Goal: Task Accomplishment & Management: Complete application form

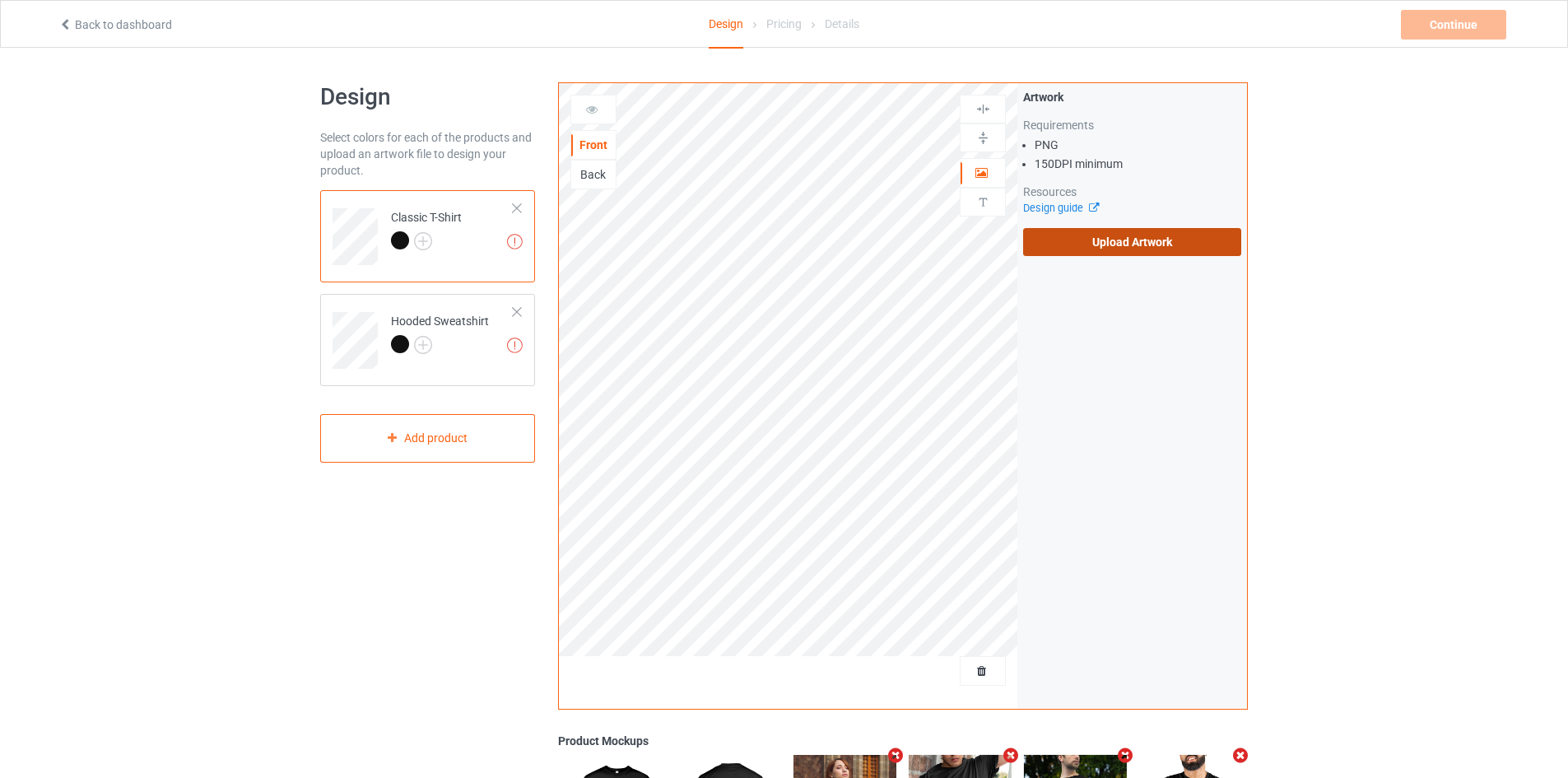
click at [1047, 234] on label "Upload Artwork" at bounding box center [1132, 242] width 218 height 28
click at [0, 0] on input "Upload Artwork" at bounding box center [0, 0] width 0 height 0
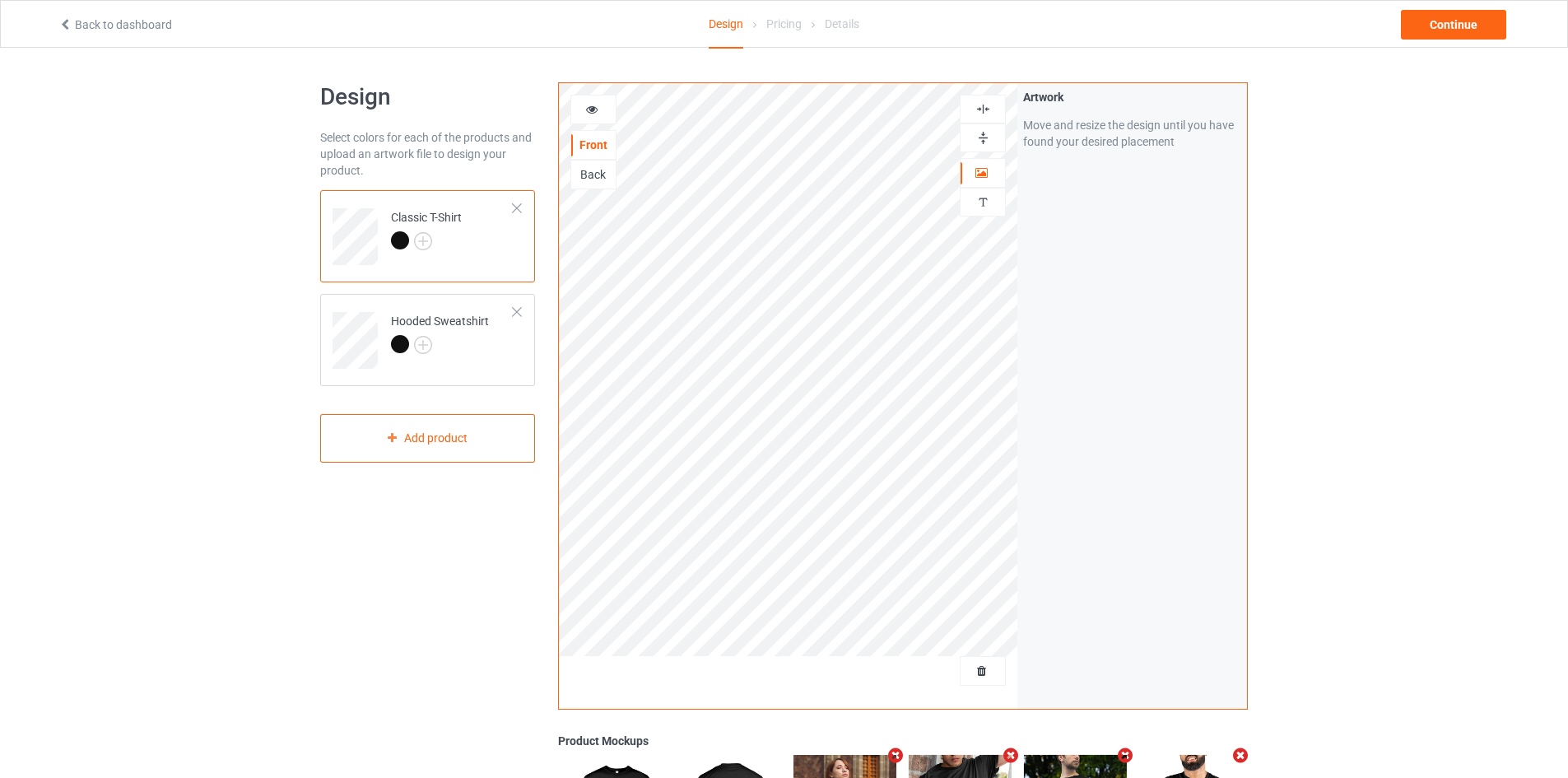
click at [978, 106] on img at bounding box center [983, 109] width 16 height 16
click at [1410, 29] on div "Continue" at bounding box center [1454, 24] width 106 height 29
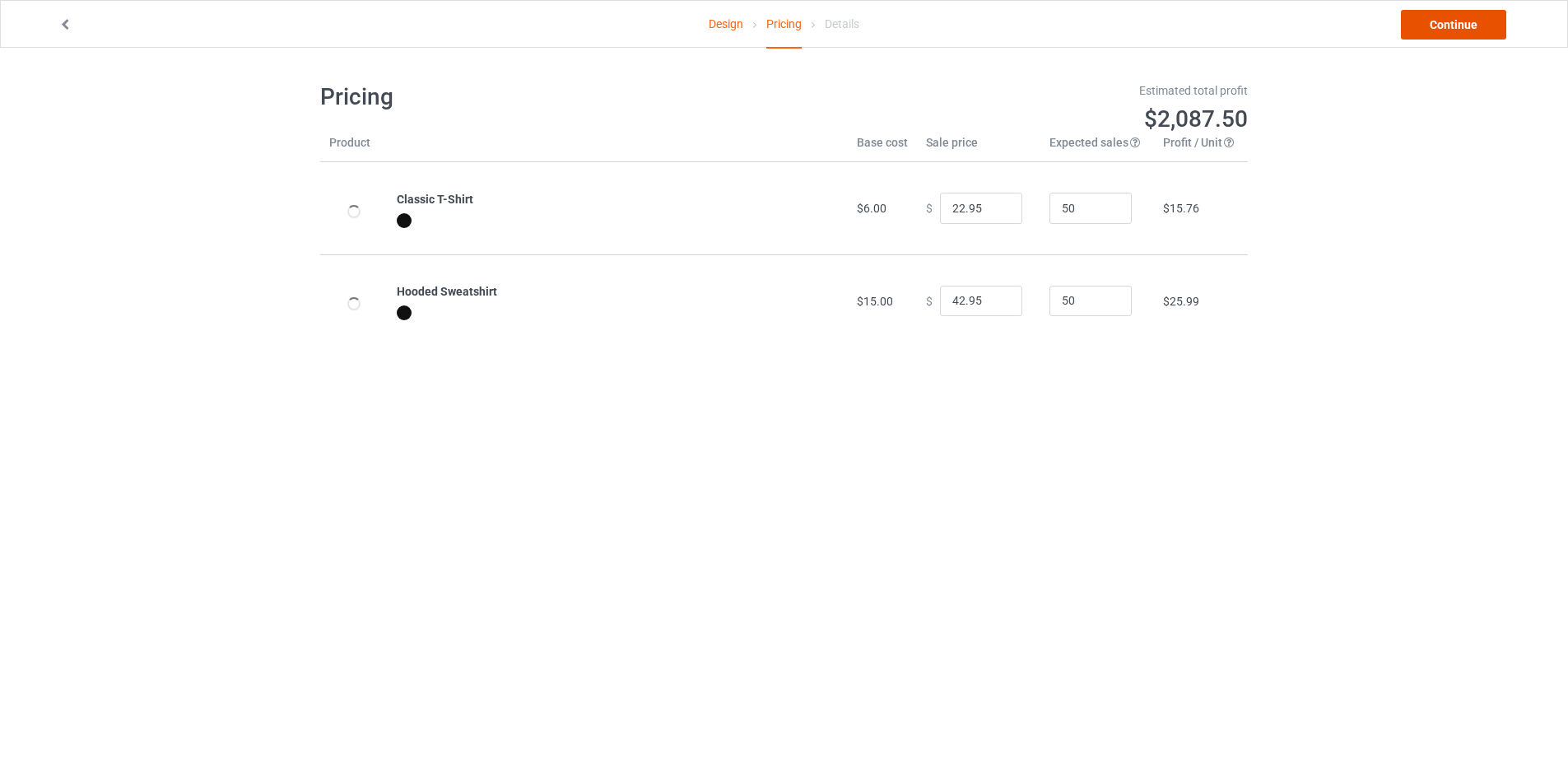
click at [1456, 24] on link "Continue" at bounding box center [1454, 24] width 106 height 29
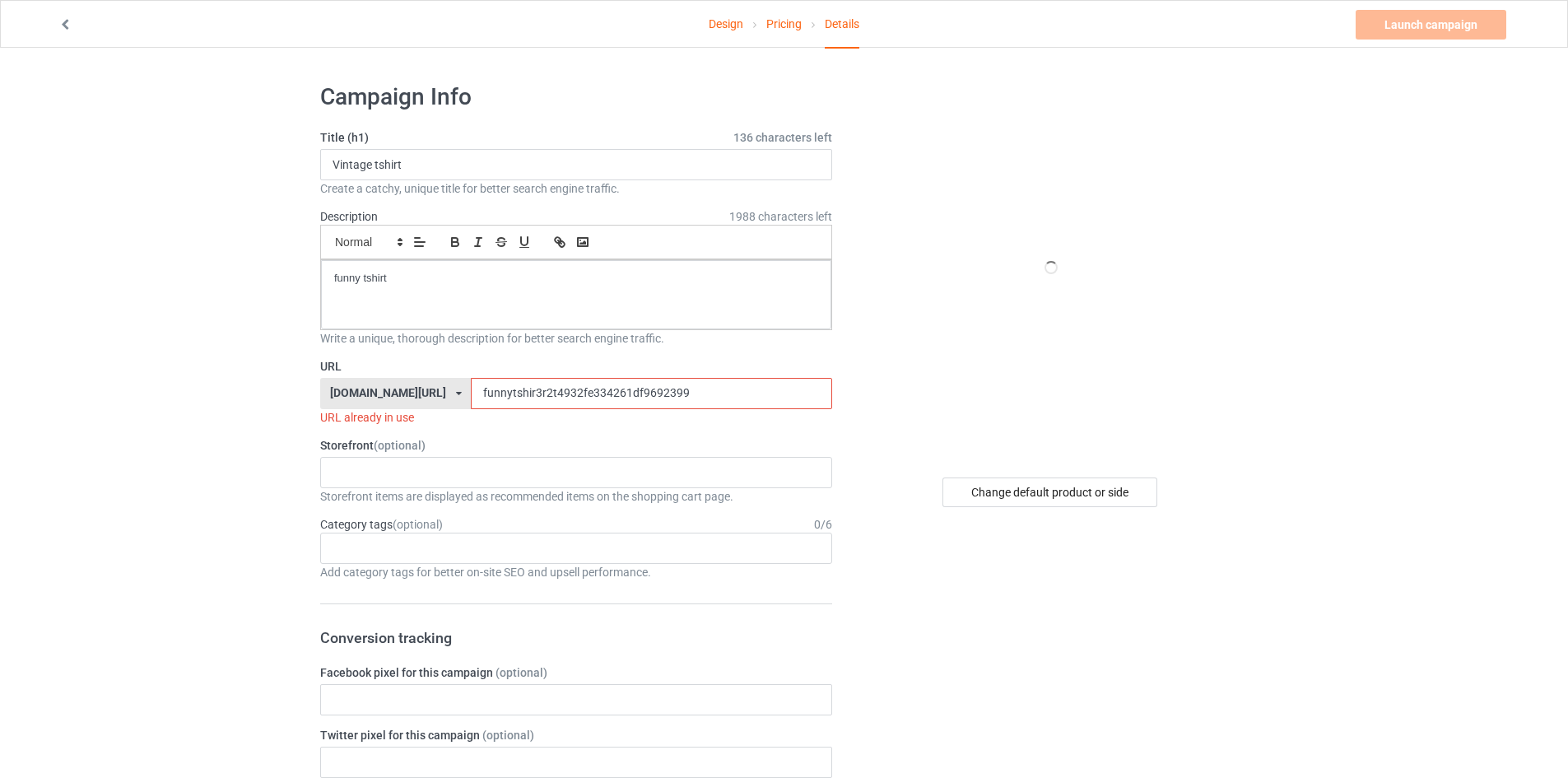
click at [539, 388] on input "funnytshir3r2t4932fe334261df9692399" at bounding box center [651, 393] width 360 height 31
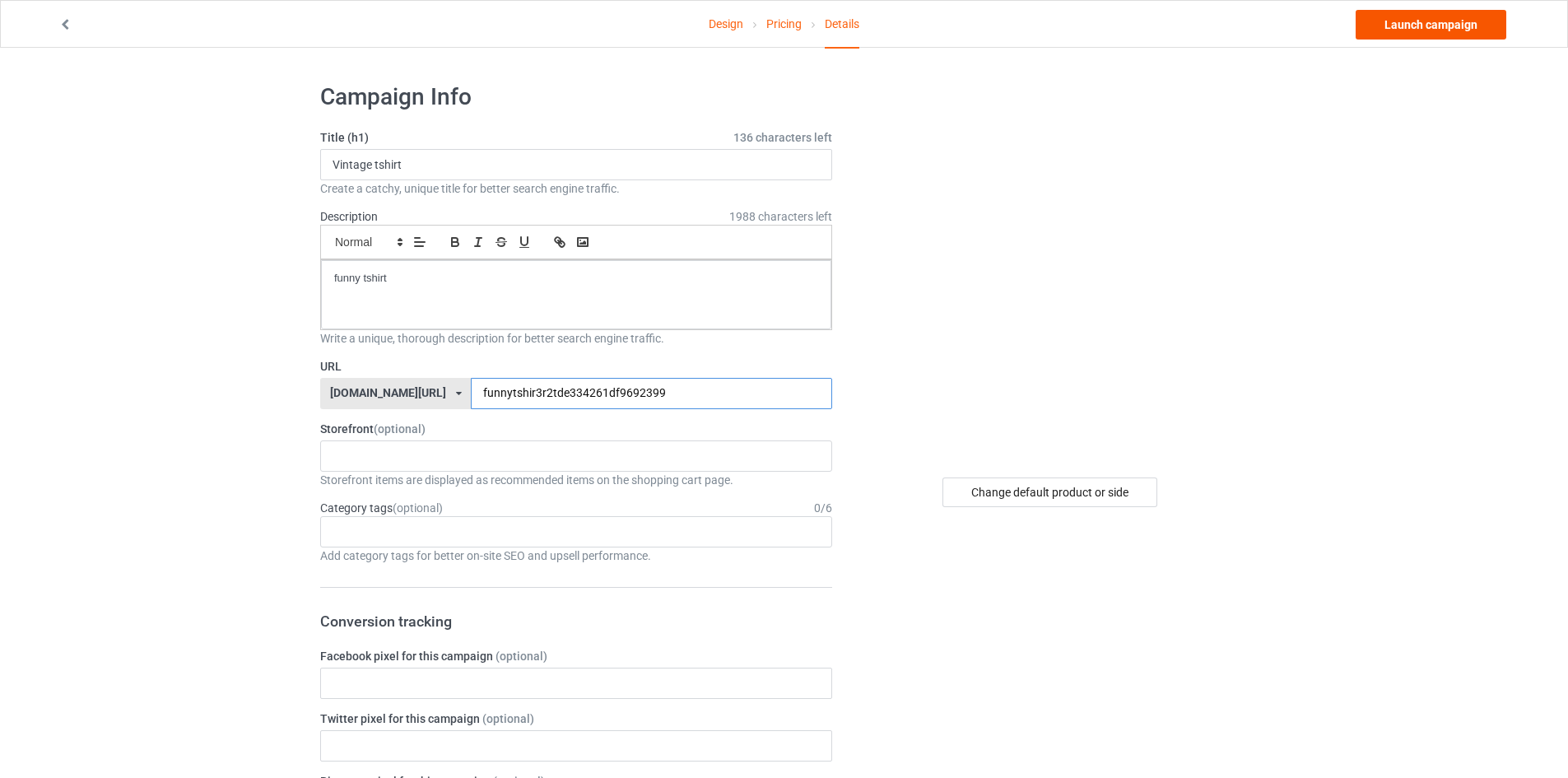
type input "funnytshir3r2tde334261df9692399"
click at [1401, 17] on link "Launch campaign" at bounding box center [1431, 24] width 151 height 29
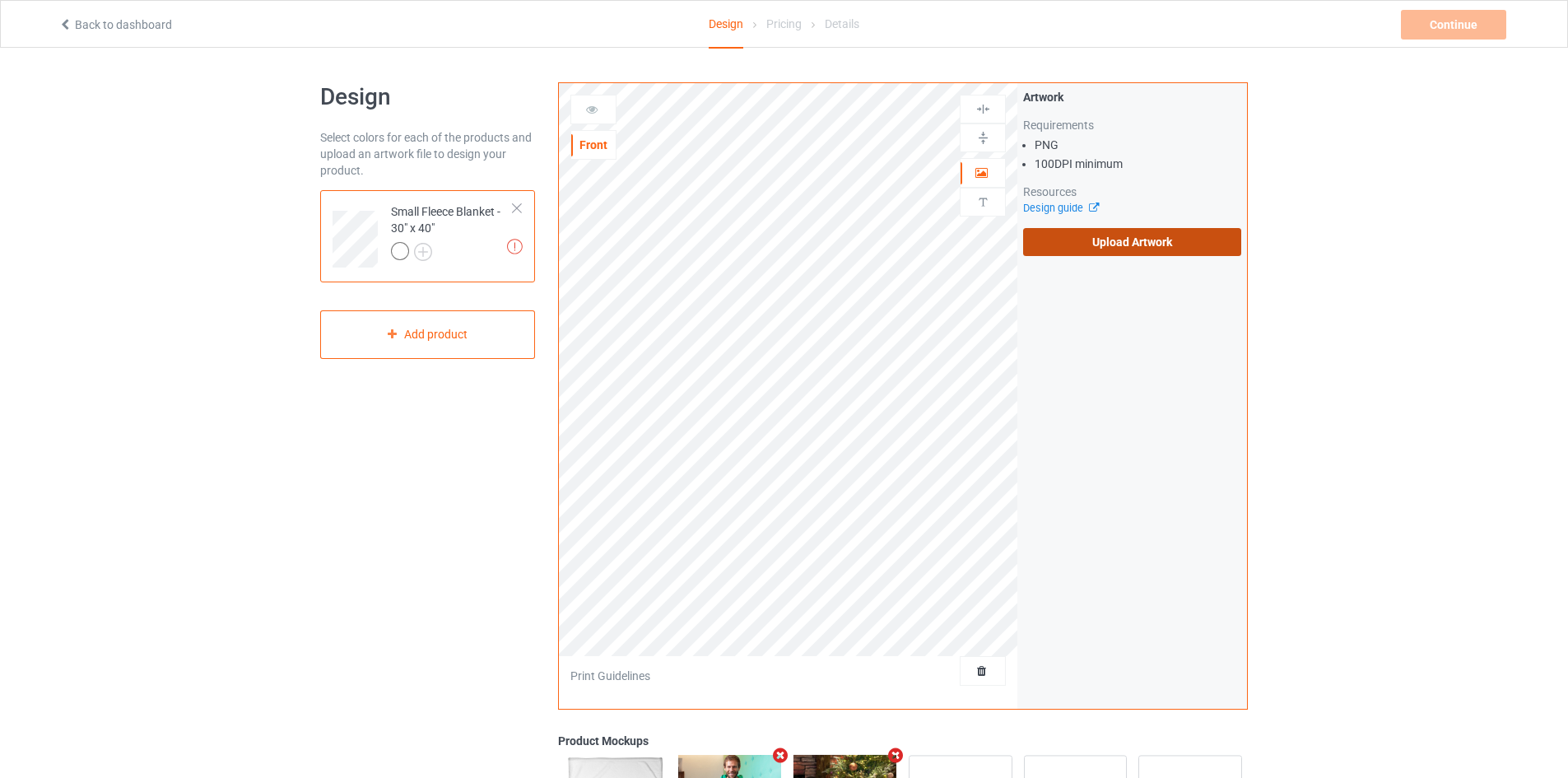
click at [1063, 243] on label "Upload Artwork" at bounding box center [1132, 242] width 218 height 28
click at [0, 0] on input "Upload Artwork" at bounding box center [0, 0] width 0 height 0
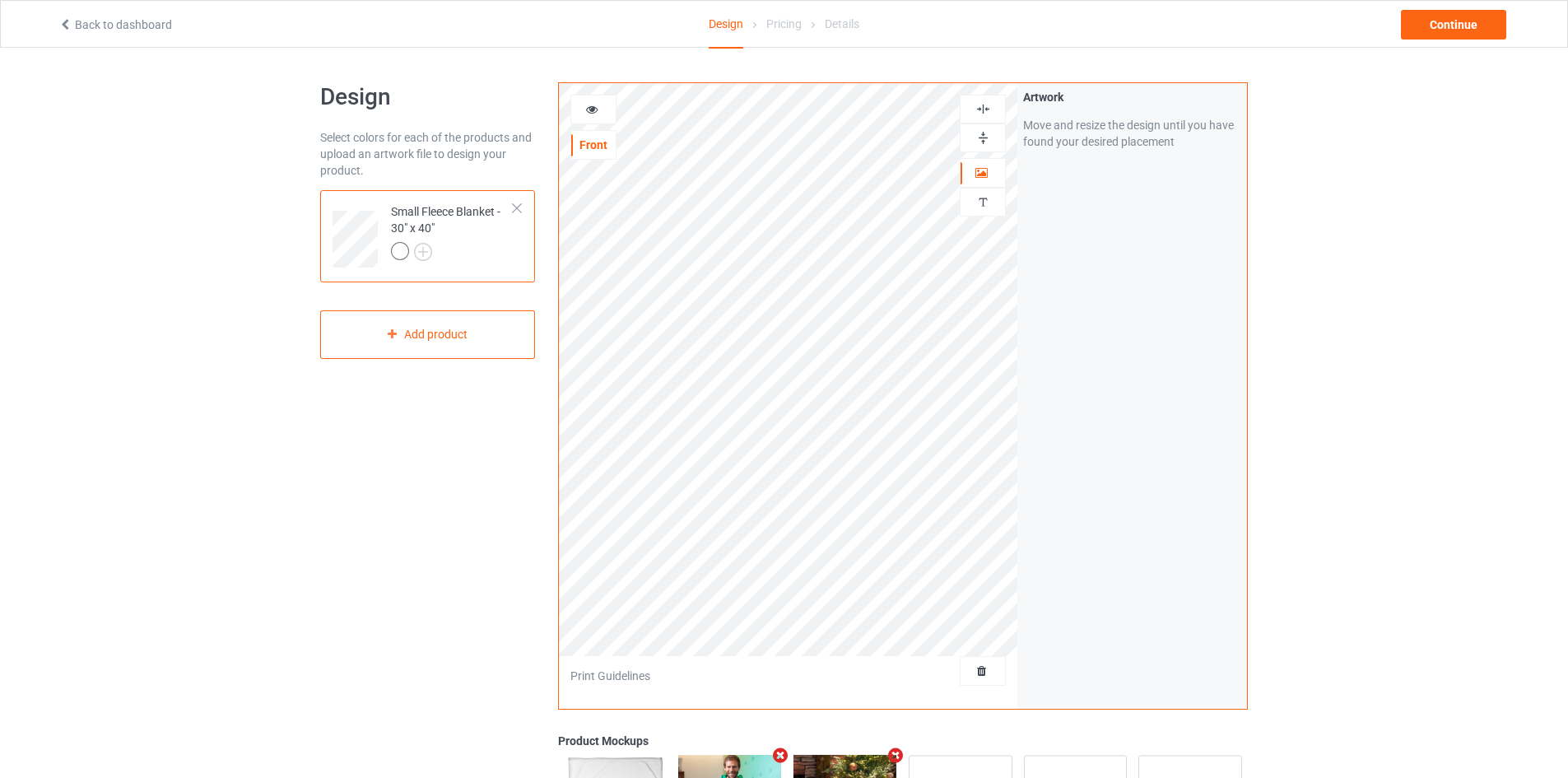
click at [975, 140] on img at bounding box center [983, 138] width 16 height 16
click at [978, 109] on img at bounding box center [983, 109] width 16 height 16
click at [981, 137] on img at bounding box center [983, 138] width 16 height 16
click at [982, 106] on img at bounding box center [983, 109] width 16 height 16
click at [1468, 21] on div "Continue" at bounding box center [1454, 24] width 106 height 29
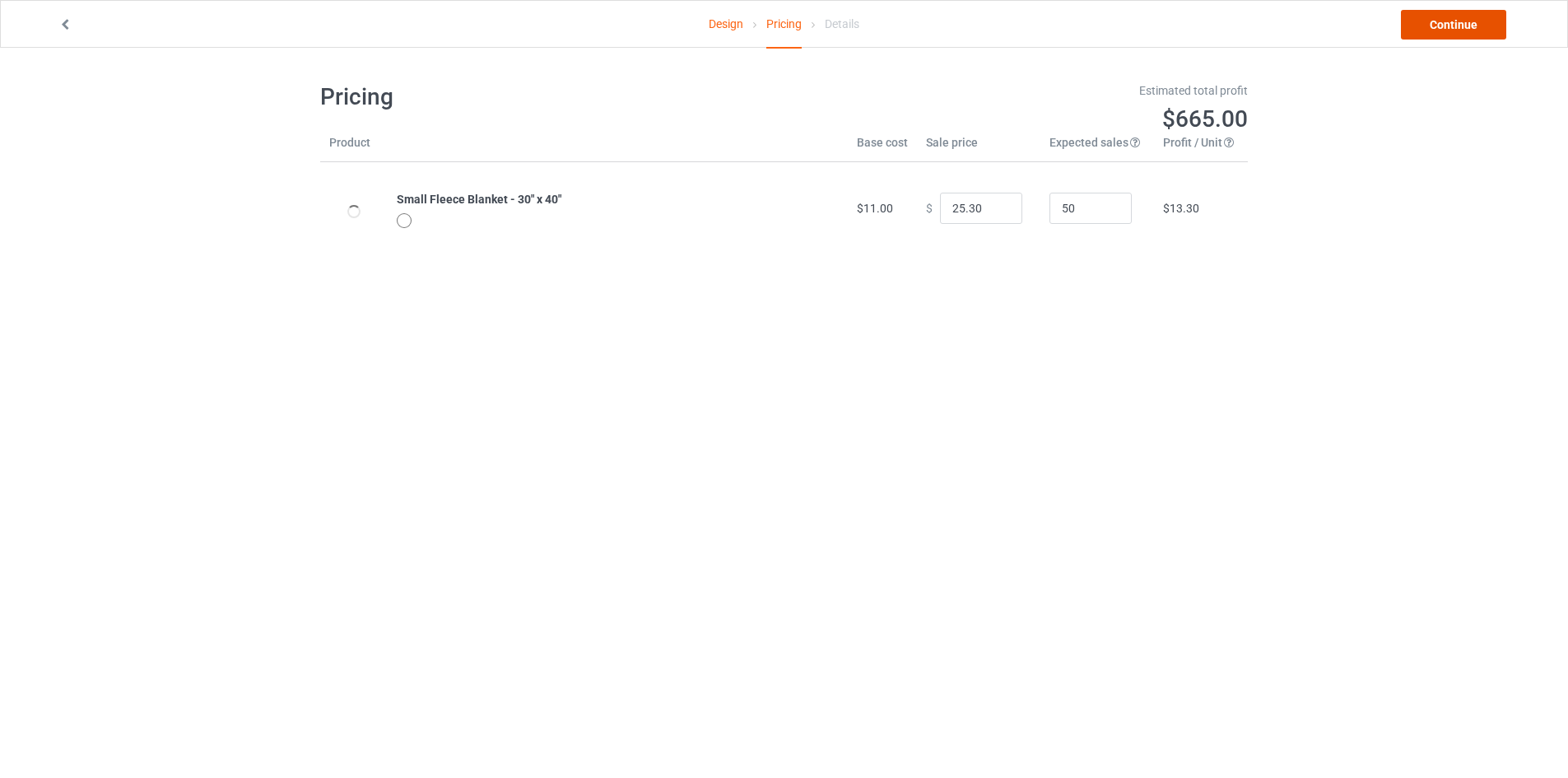
click at [1481, 16] on link "Continue" at bounding box center [1454, 24] width 106 height 29
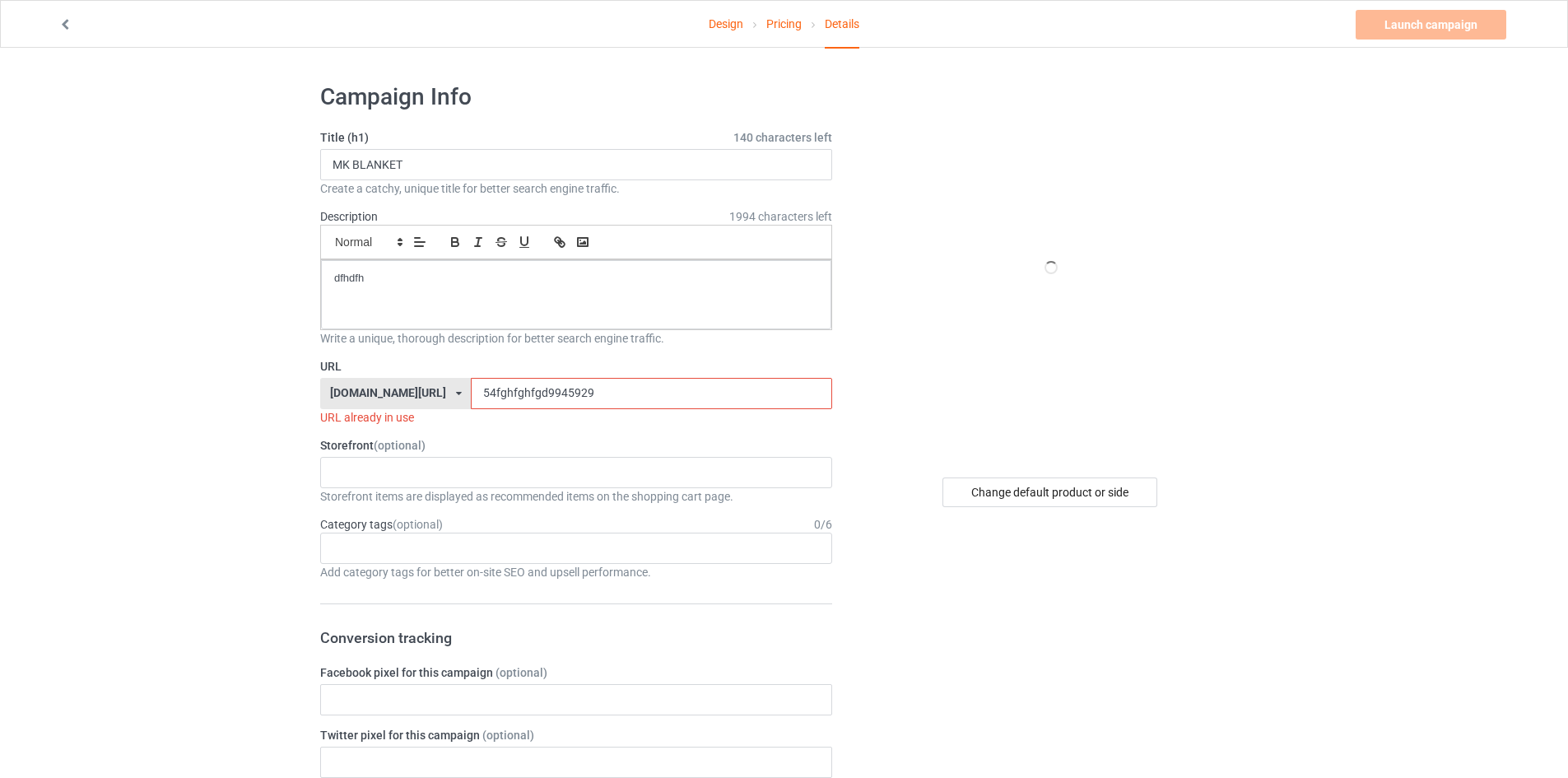
click at [526, 387] on input "54fghfghfgd9945929" at bounding box center [651, 393] width 360 height 31
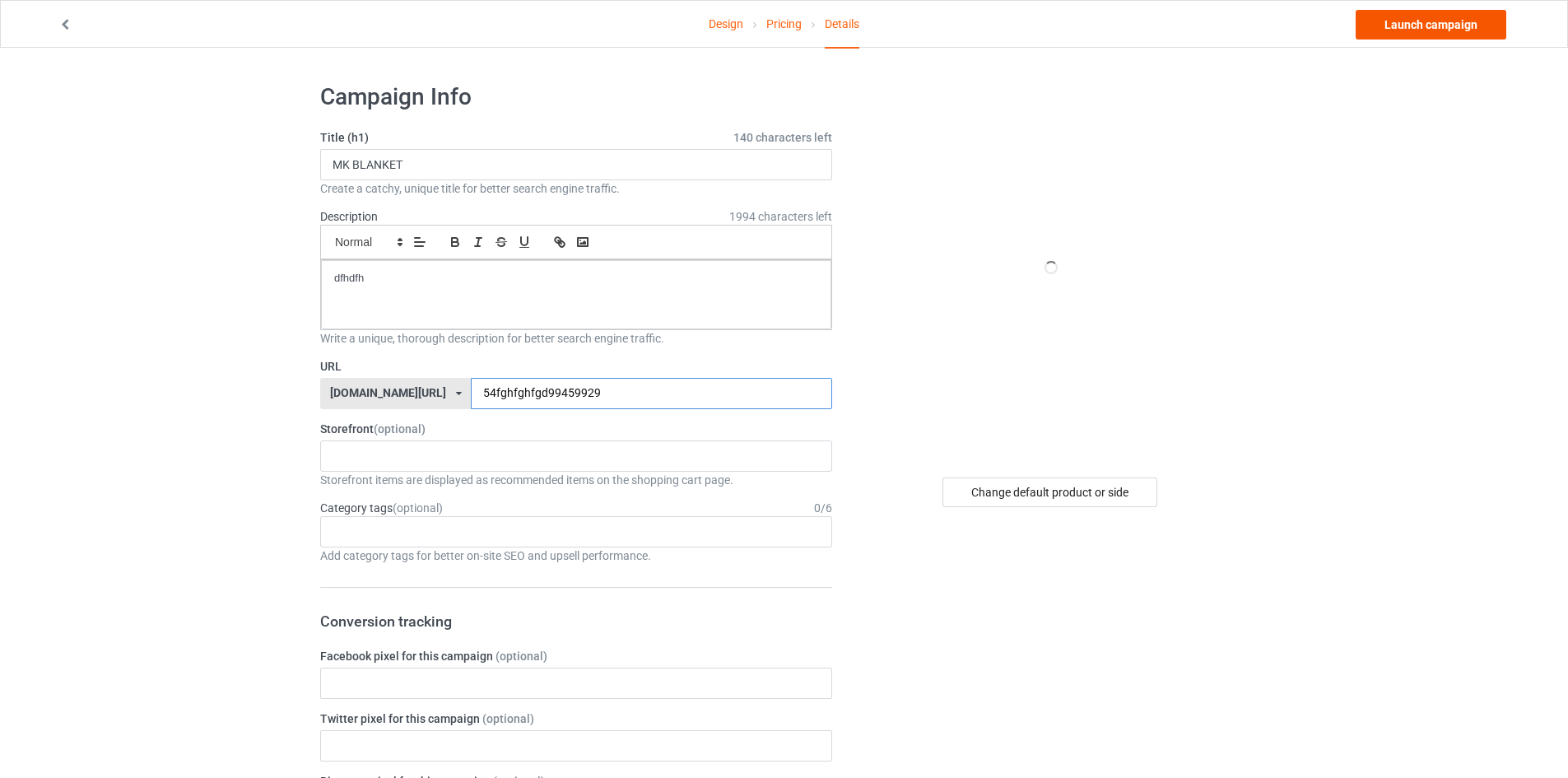
type input "54fghfghfgd99459929"
click at [1424, 19] on link "Launch campaign" at bounding box center [1431, 24] width 151 height 29
